Goal: Information Seeking & Learning: Learn about a topic

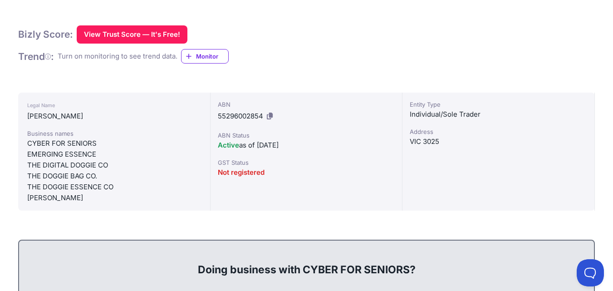
scroll to position [182, 0]
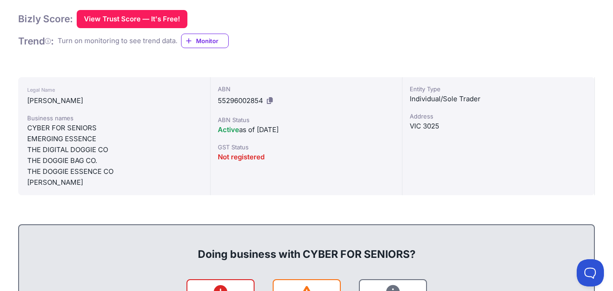
click at [425, 127] on div "VIC 3025" at bounding box center [498, 126] width 177 height 11
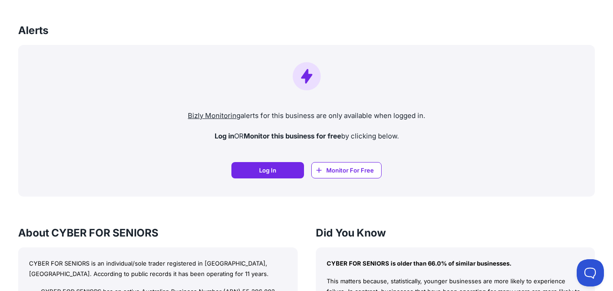
scroll to position [726, 0]
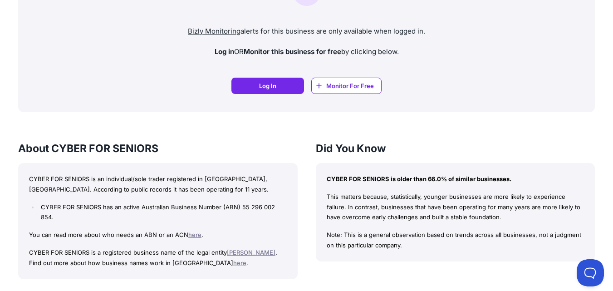
click at [171, 216] on div "CYBER FOR SENIORS is an individual/sole trader registered in [GEOGRAPHIC_DATA],…" at bounding box center [158, 221] width 280 height 116
click at [167, 207] on li "CYBER FOR SENIORS has an active Australian Business Number (ABN) 55 296 002 854." at bounding box center [163, 212] width 248 height 21
click at [199, 247] on p "CYBER FOR SENIORS is a registered business name of the legal entity [PERSON_NAM…" at bounding box center [158, 257] width 258 height 21
click at [204, 247] on p "CYBER FOR SENIORS is a registered business name of the legal entity [PERSON_NAM…" at bounding box center [158, 257] width 258 height 21
drag, startPoint x: 110, startPoint y: 241, endPoint x: 162, endPoint y: 246, distance: 52.8
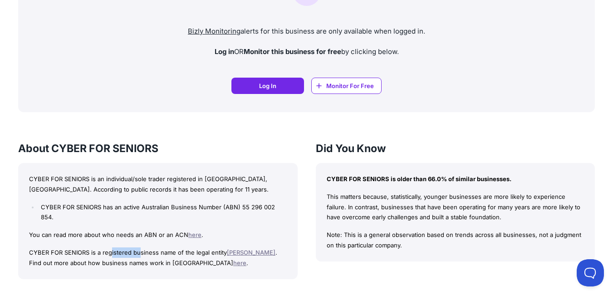
click at [146, 247] on p "CYBER FOR SENIORS is a registered business name of the legal entity [PERSON_NAM…" at bounding box center [158, 257] width 258 height 21
click at [164, 247] on p "CYBER FOR SENIORS is a registered business name of the legal entity [PERSON_NAM…" at bounding box center [158, 257] width 258 height 21
click at [147, 251] on p "CYBER FOR SENIORS is a registered business name of the legal entity [PERSON_NAM…" at bounding box center [158, 257] width 258 height 21
drag, startPoint x: 101, startPoint y: 253, endPoint x: 125, endPoint y: 254, distance: 24.1
click at [116, 254] on p "CYBER FOR SENIORS is a registered business name of the legal entity [PERSON_NAM…" at bounding box center [158, 257] width 258 height 21
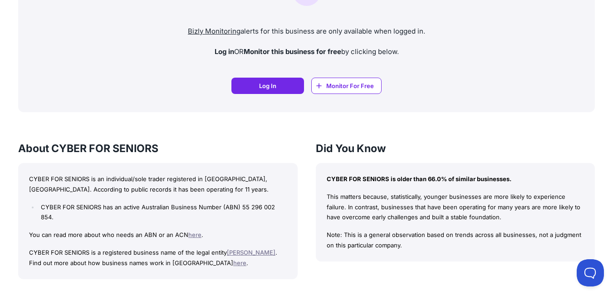
click at [150, 254] on p "CYBER FOR SENIORS is a registered business name of the legal entity [PERSON_NAM…" at bounding box center [158, 257] width 258 height 21
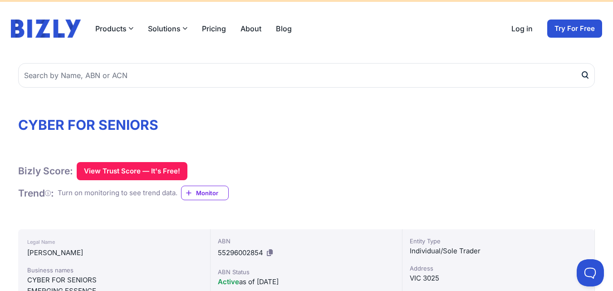
scroll to position [0, 0]
